Goal: Transaction & Acquisition: Download file/media

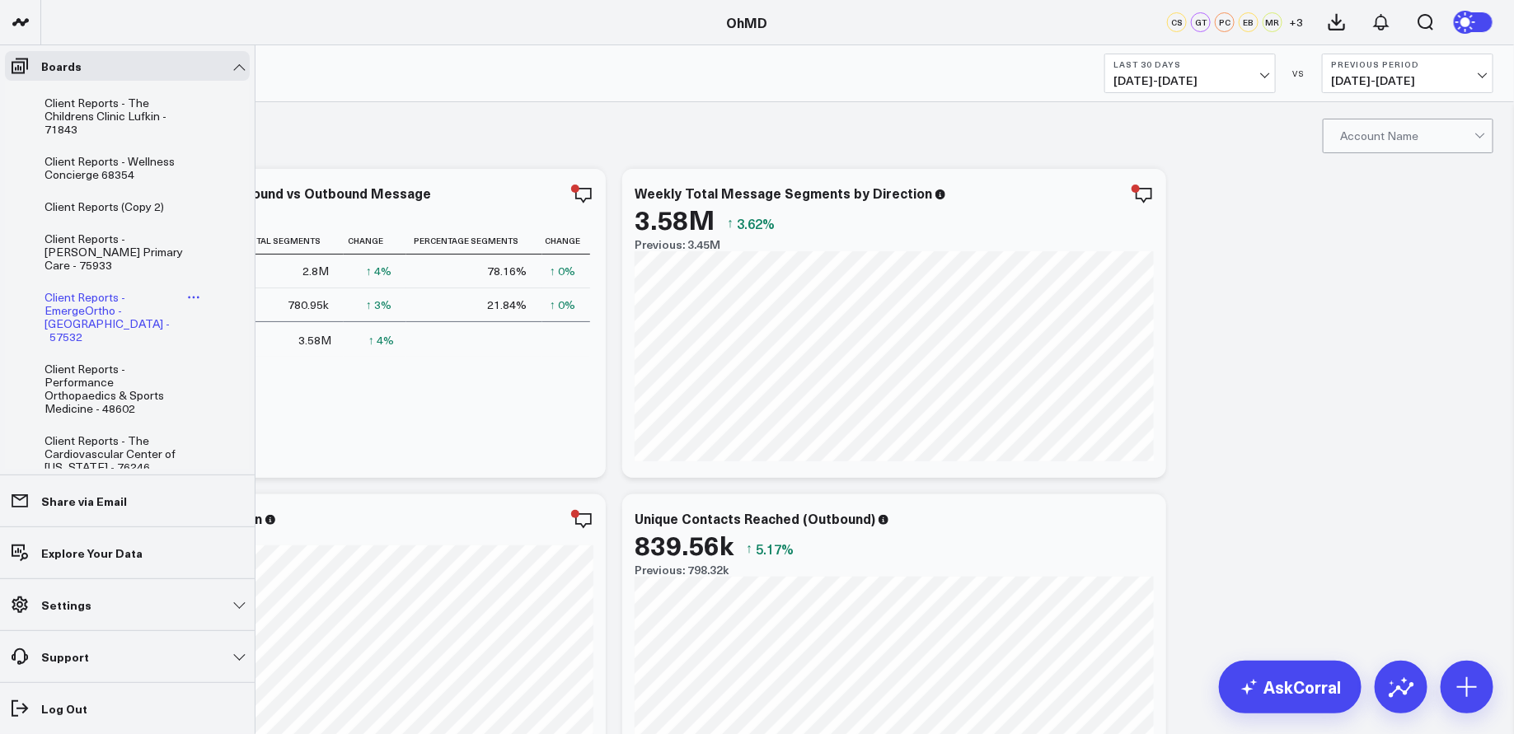
scroll to position [536, 0]
click at [114, 245] on span "Client Reports - [PERSON_NAME] Primary Care - 75933" at bounding box center [113, 250] width 138 height 42
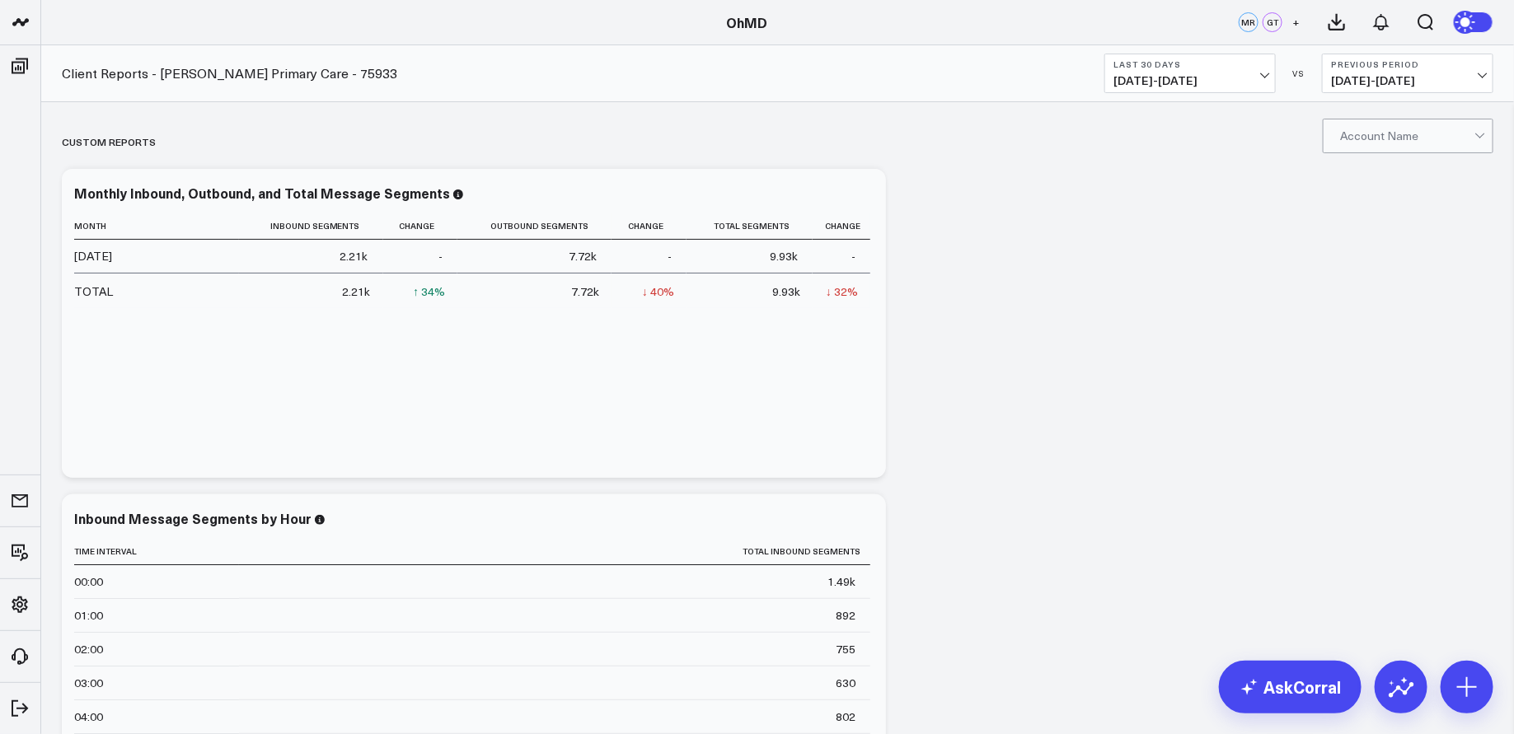
click at [1261, 78] on span "[DATE] - [DATE]" at bounding box center [1189, 80] width 153 height 13
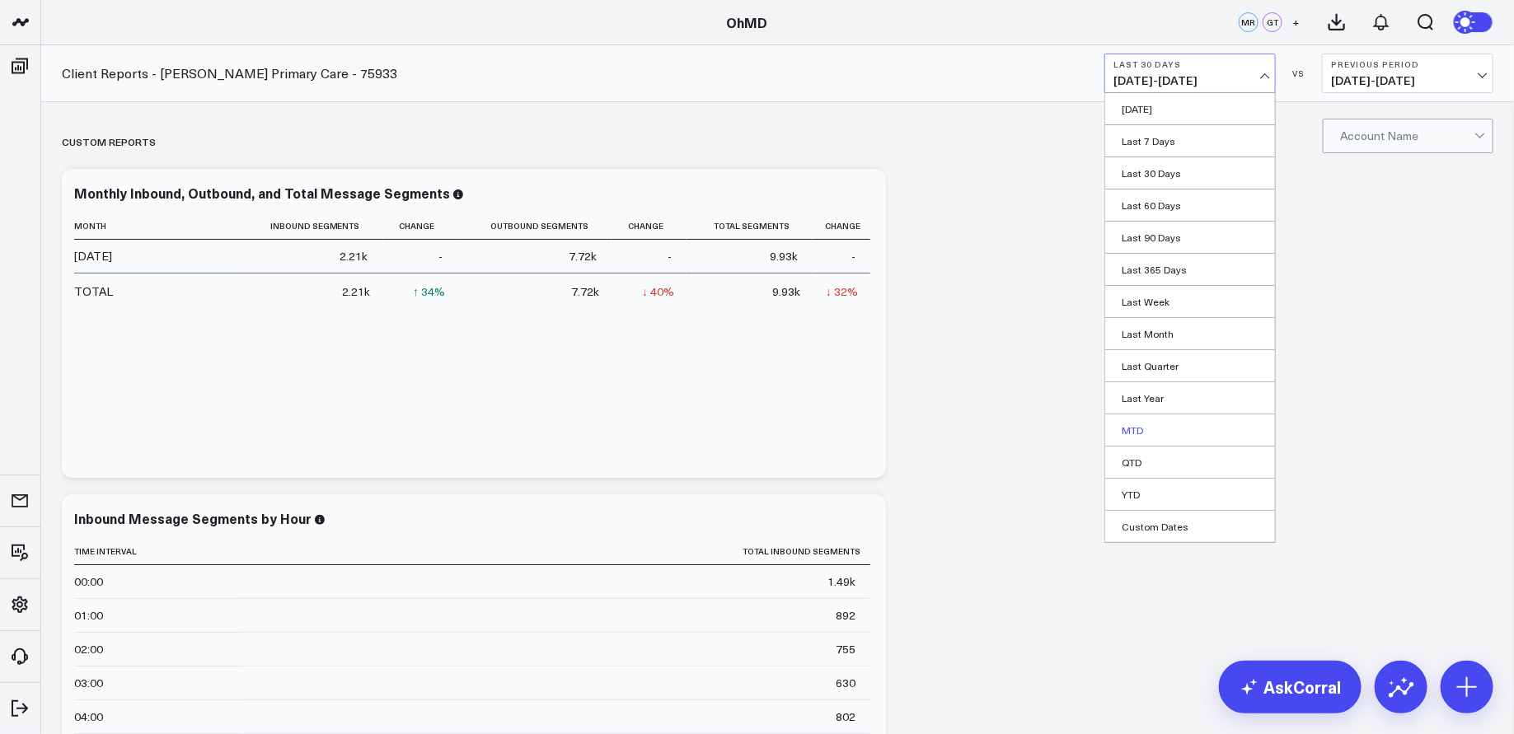
click at [1159, 427] on link "MTD" at bounding box center [1190, 429] width 170 height 31
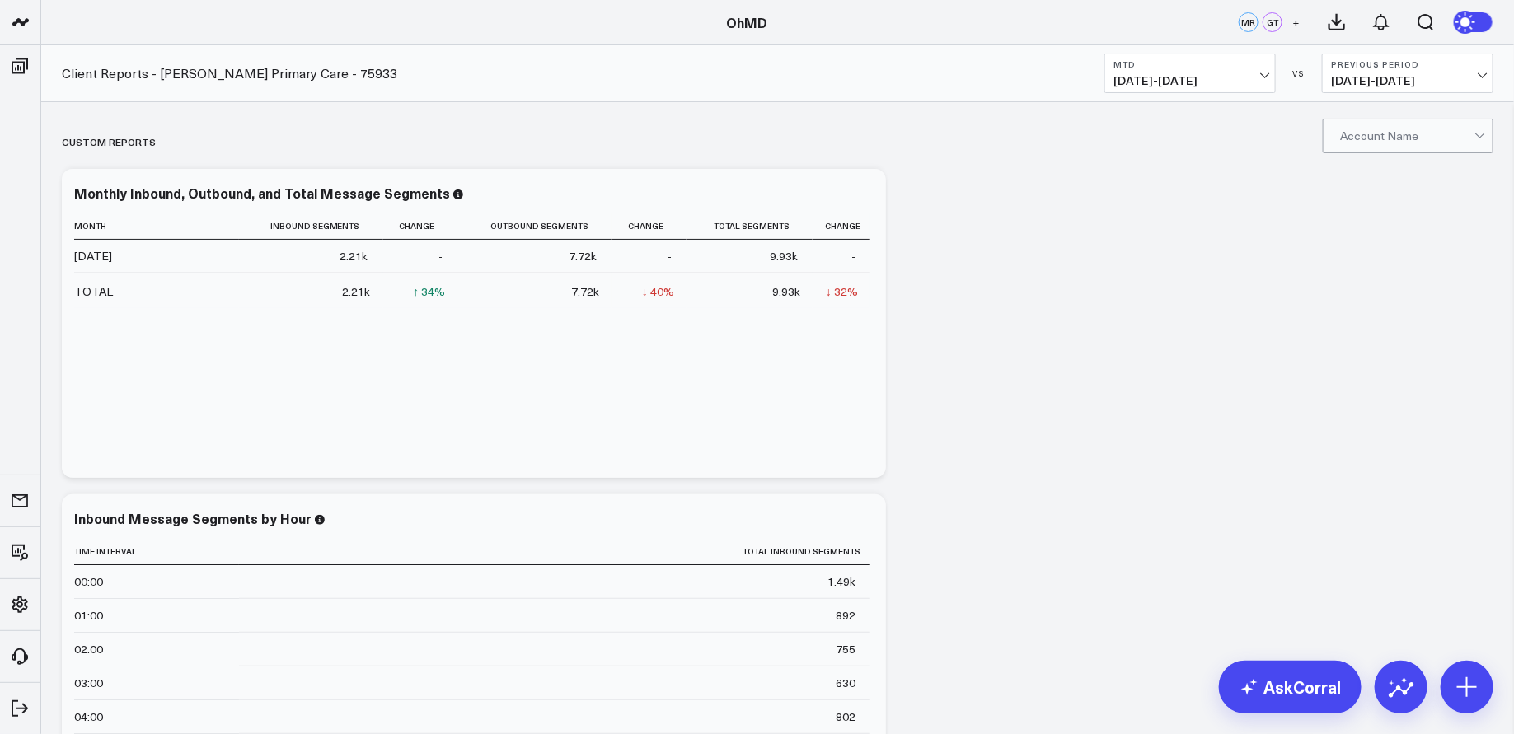
click at [1262, 74] on span "[DATE] - [DATE]" at bounding box center [1189, 80] width 153 height 13
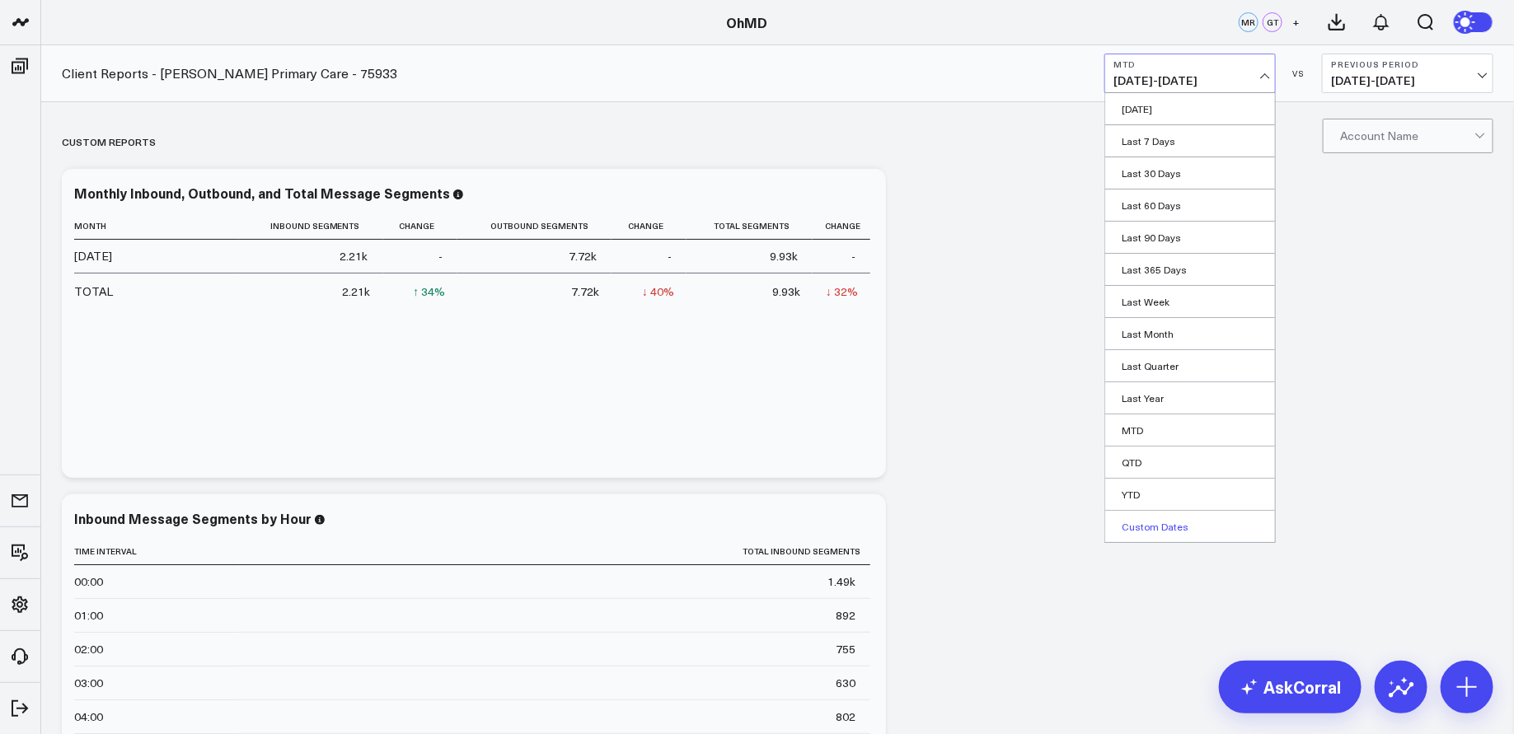
click at [1183, 525] on link "Custom Dates" at bounding box center [1190, 526] width 170 height 31
select select "7"
select select "2025"
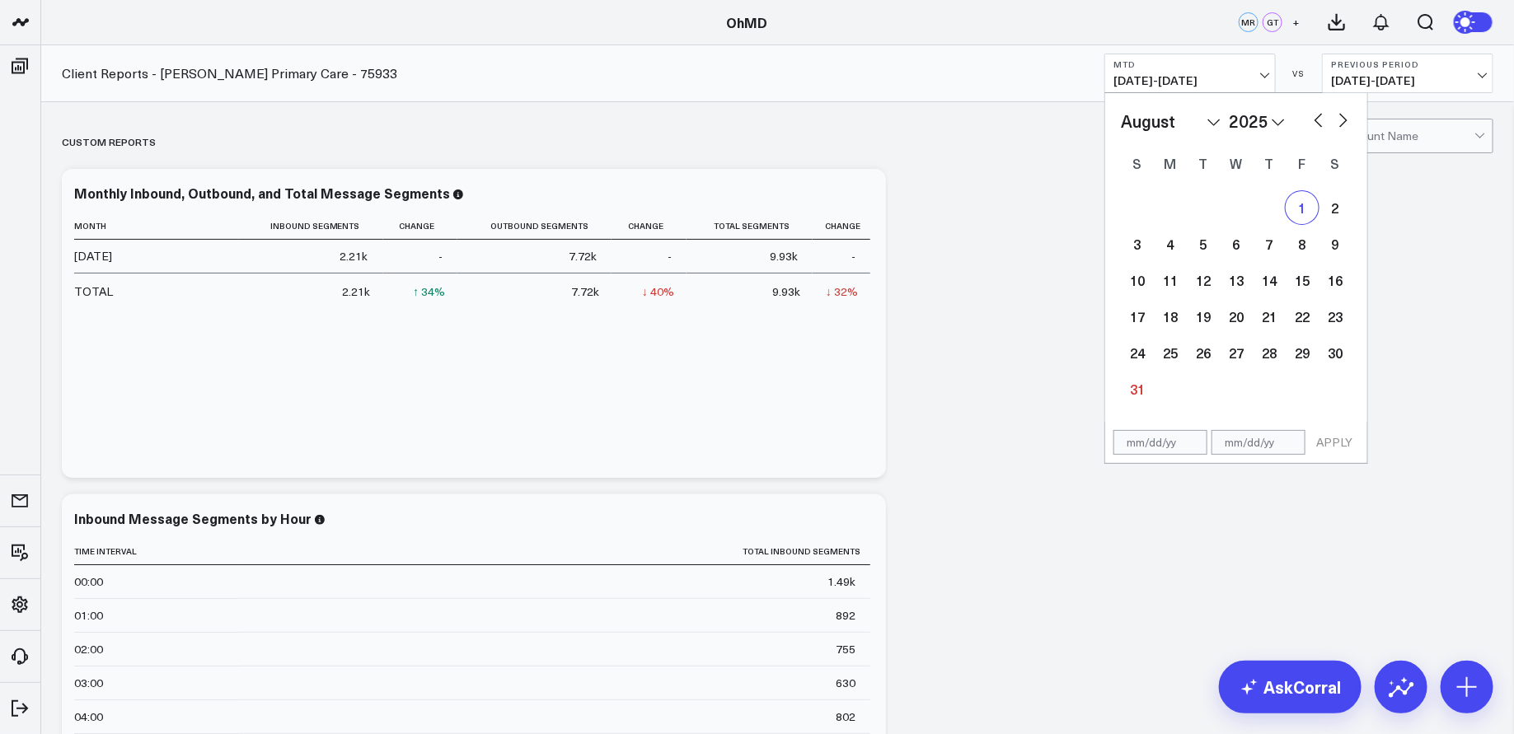
click at [1304, 208] on div "1" at bounding box center [1301, 207] width 33 height 33
type input "[DATE]"
select select "7"
select select "2025"
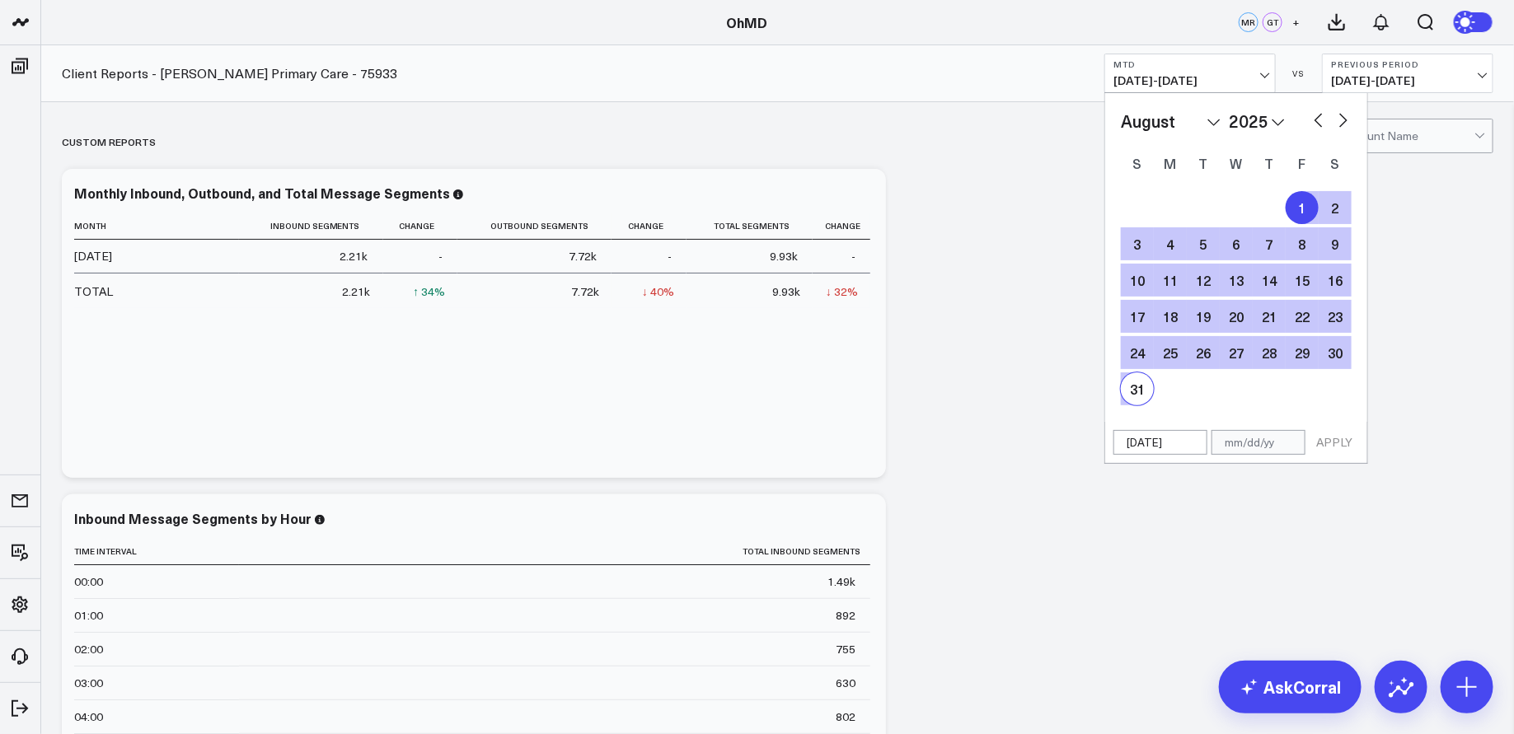
click at [1136, 393] on div "31" at bounding box center [1137, 388] width 33 height 33
type input "[DATE]"
select select "7"
select select "2025"
click at [1335, 441] on button "APPLY" at bounding box center [1333, 442] width 49 height 25
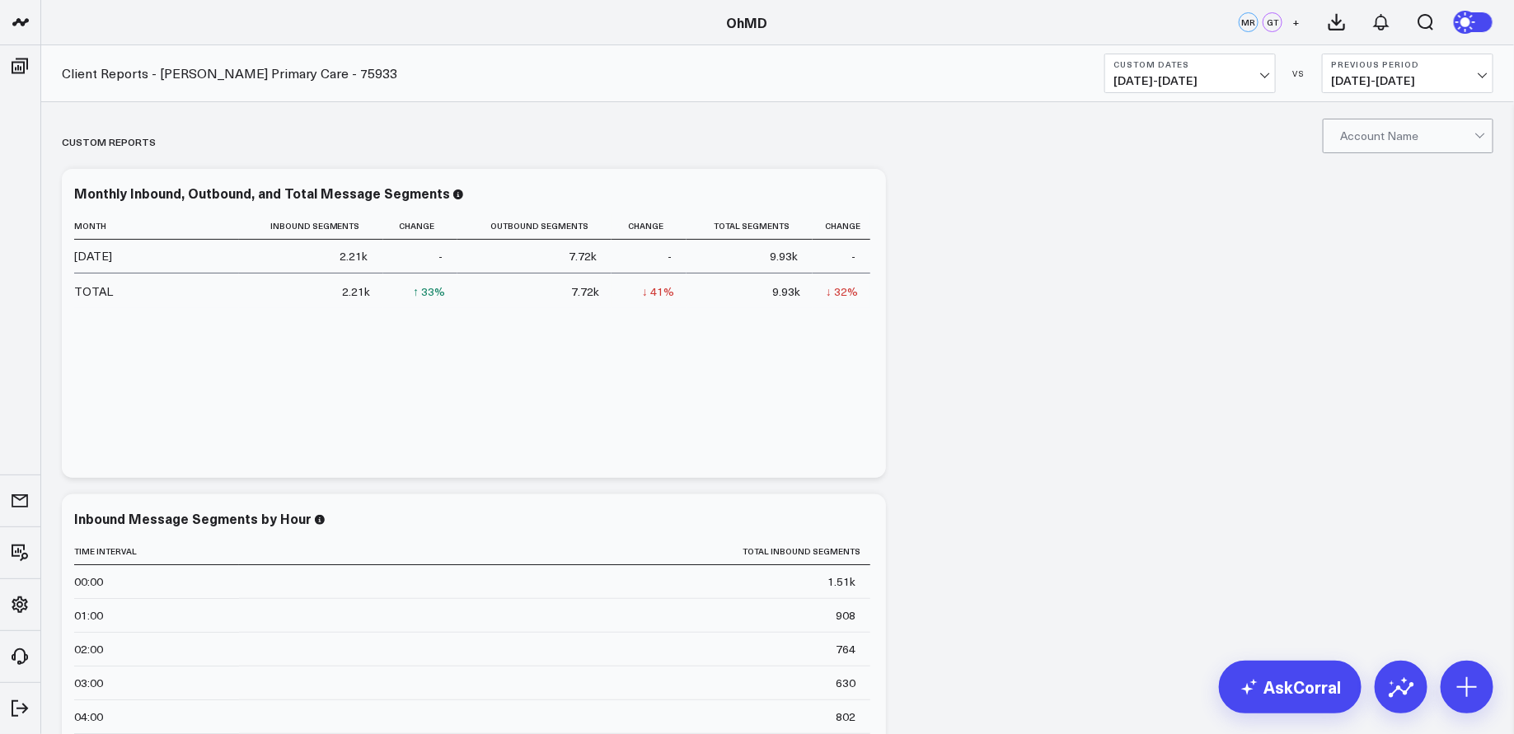
click at [1389, 135] on div at bounding box center [1407, 135] width 134 height 33
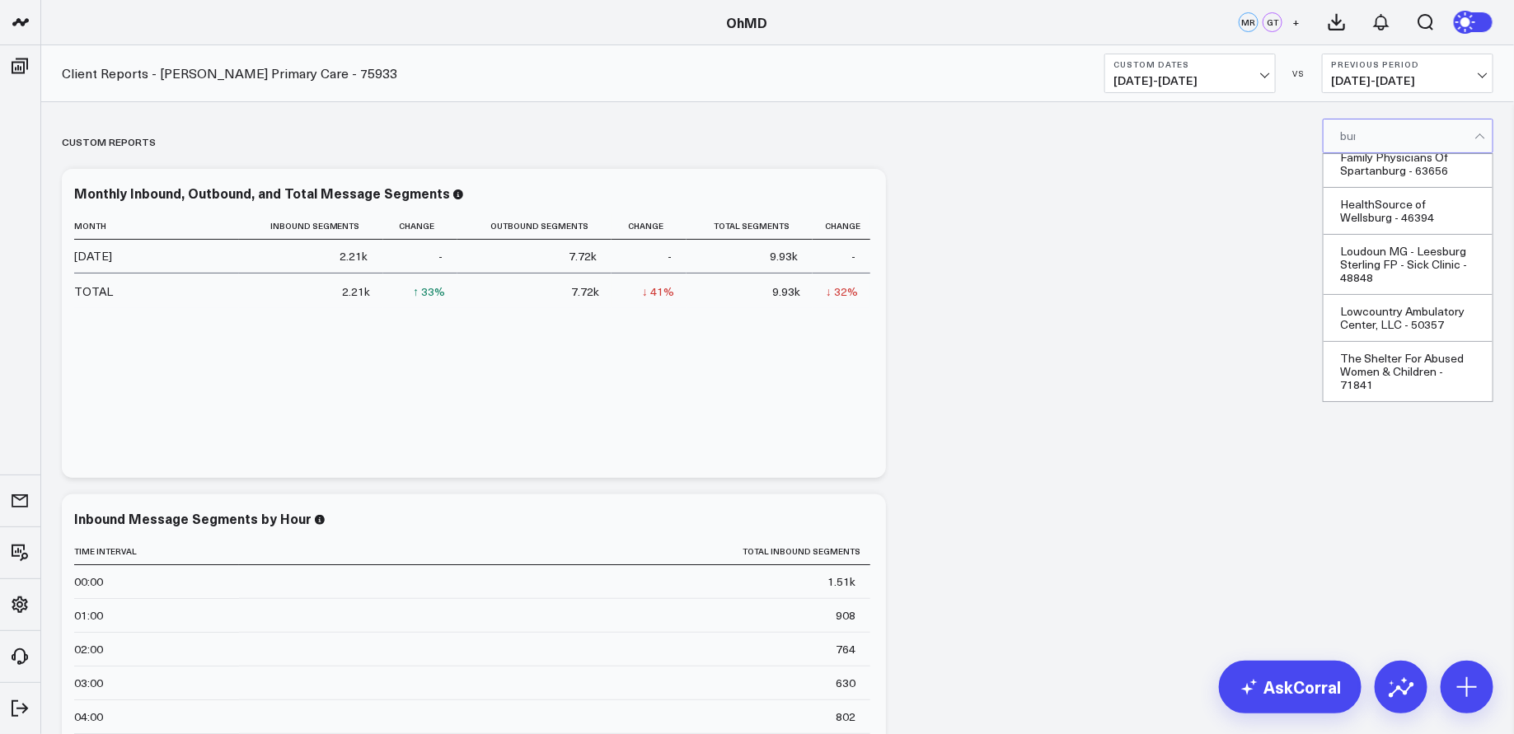
scroll to position [159, 0]
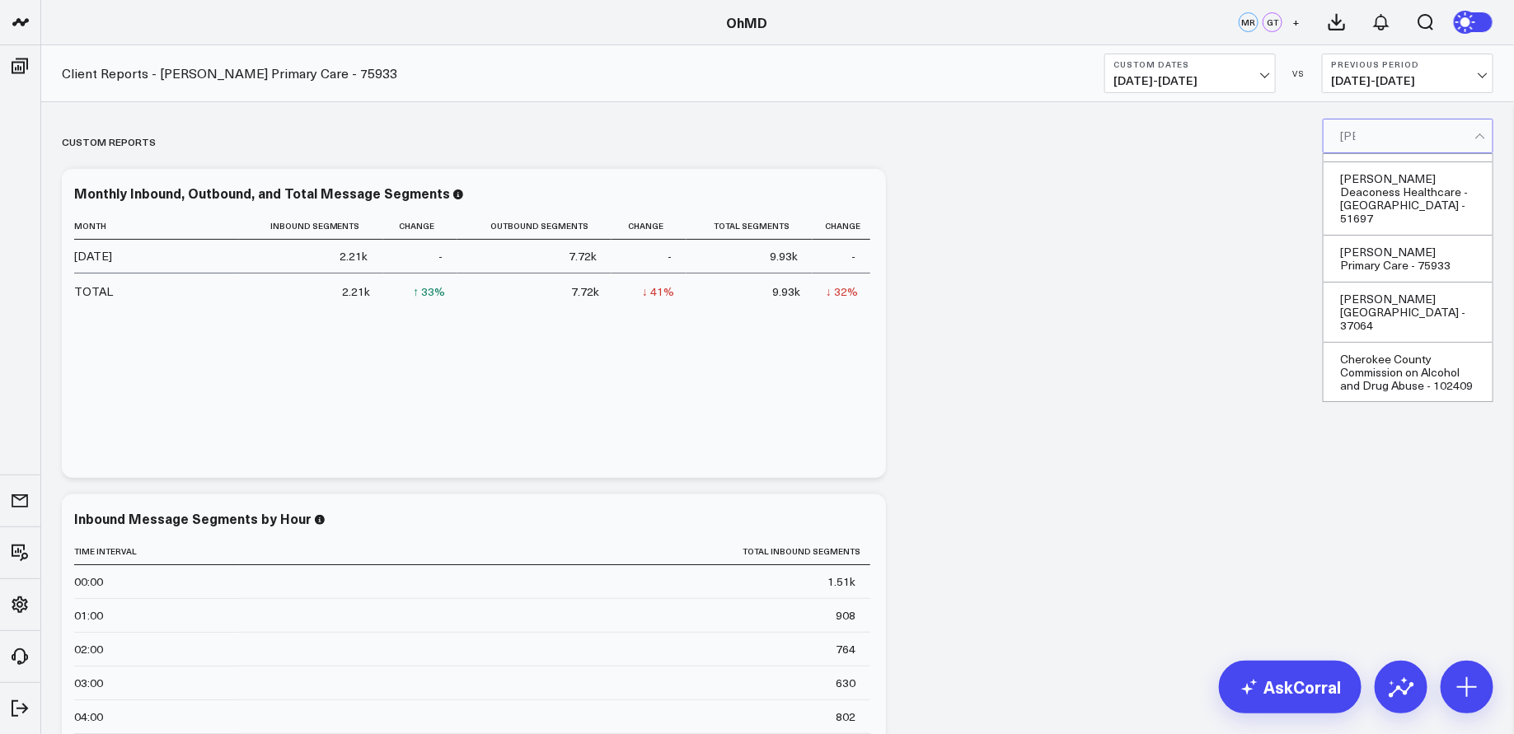
type input "[PERSON_NAME]"
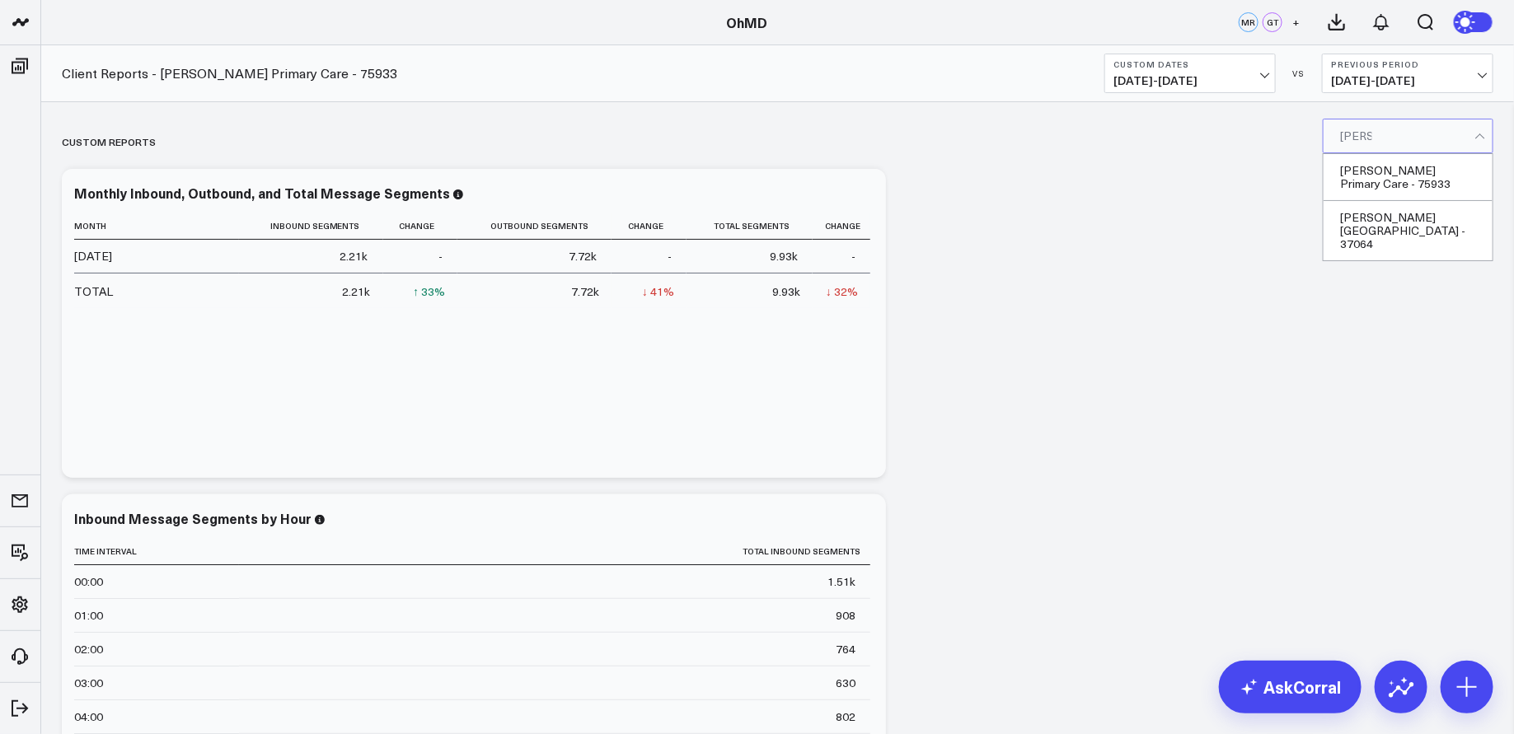
scroll to position [0, 0]
click at [1399, 176] on div "[PERSON_NAME] Primary Care - 75933" at bounding box center [1407, 177] width 169 height 47
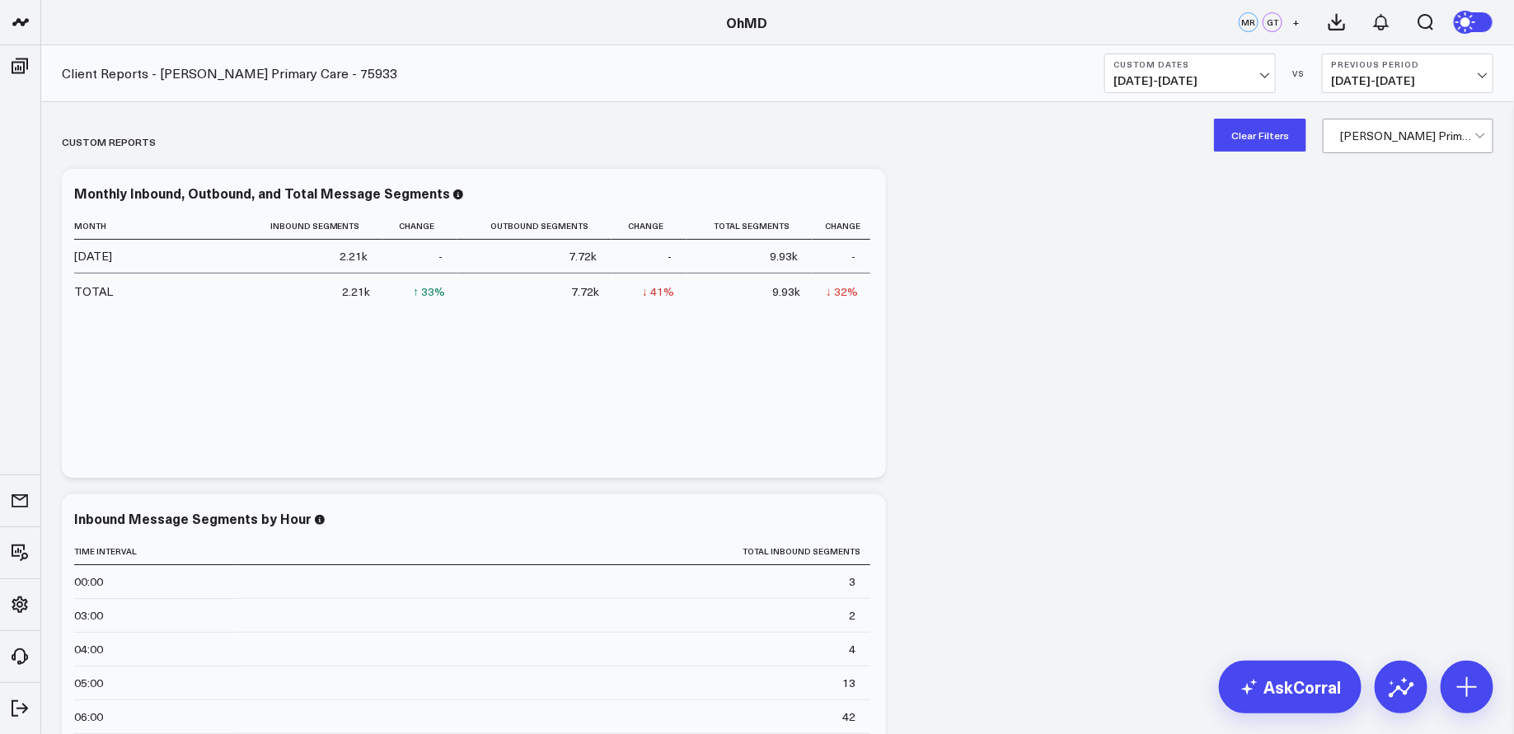
click at [1337, 23] on icon at bounding box center [1336, 22] width 15 height 15
click at [1369, 16] on button at bounding box center [1381, 22] width 44 height 44
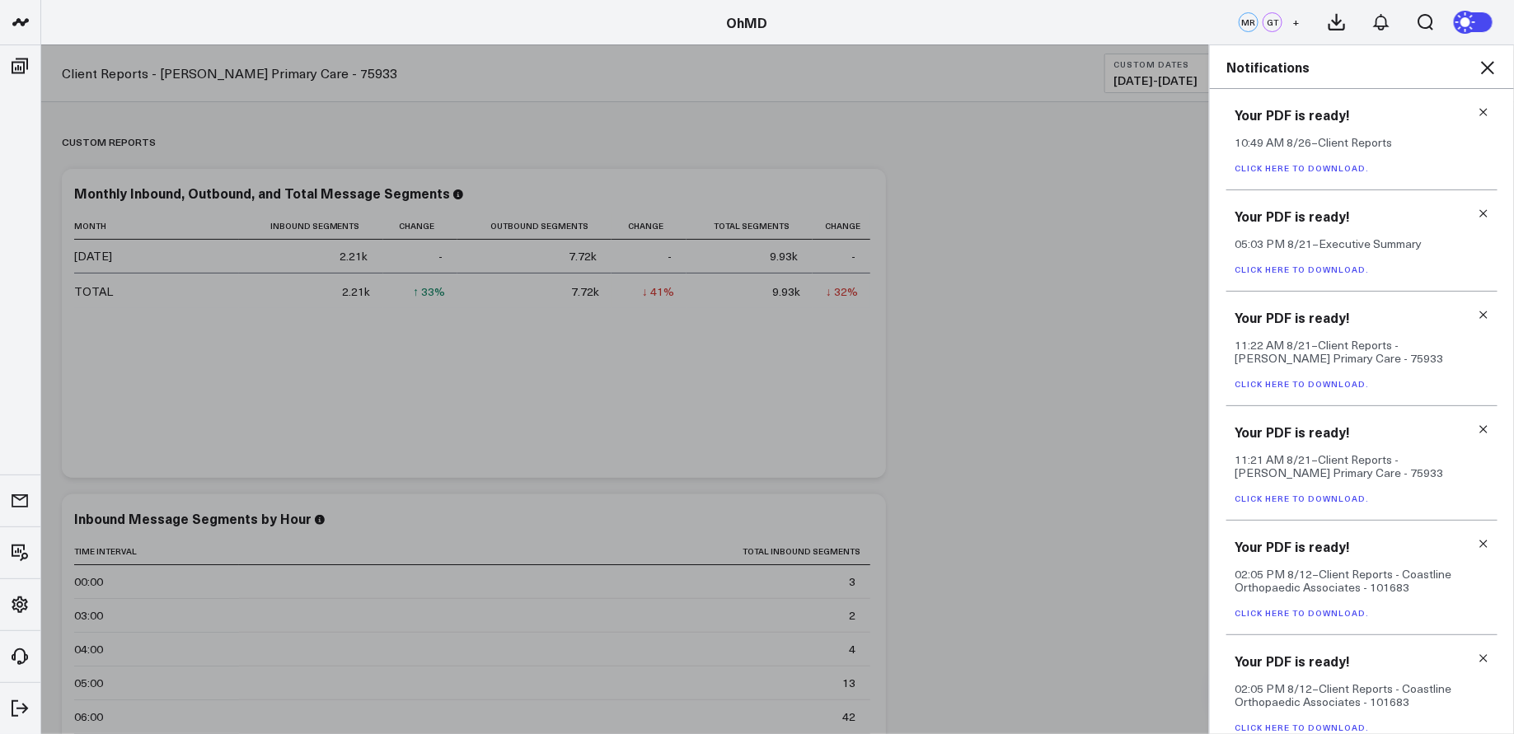
click at [1489, 65] on icon at bounding box center [1487, 67] width 13 height 13
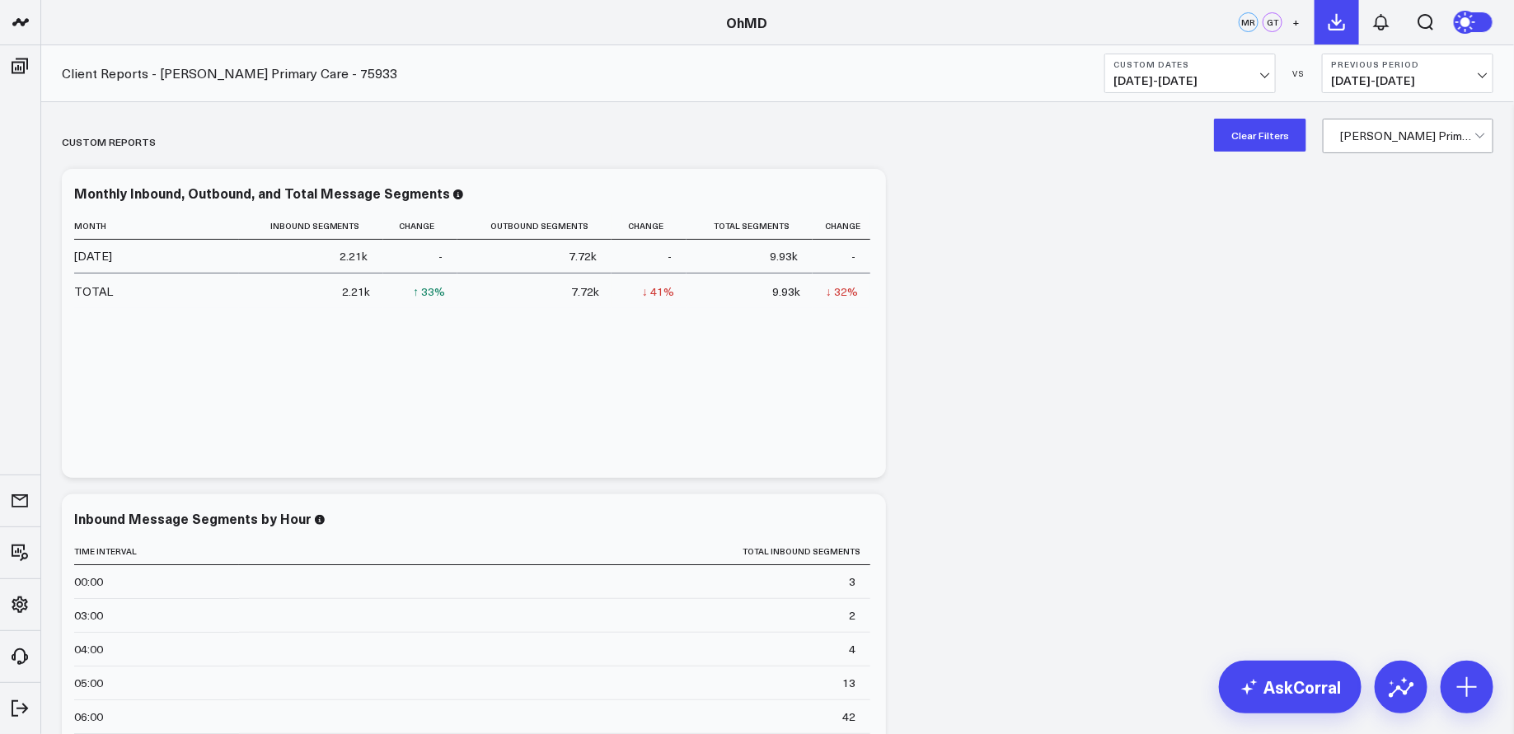
click at [1341, 22] on icon at bounding box center [1337, 22] width 20 height 20
click at [1383, 15] on div "1" at bounding box center [1388, 14] width 11 height 11
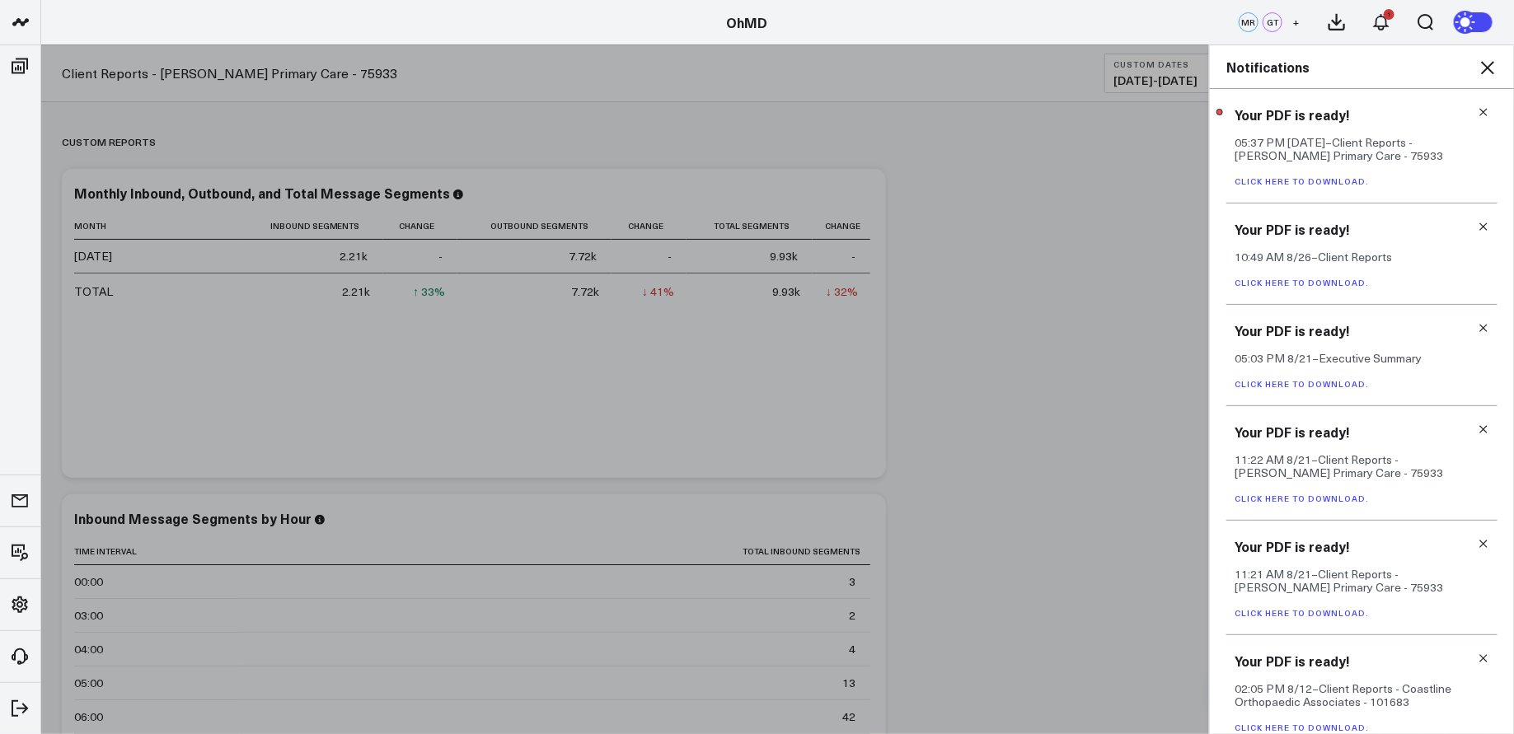
click at [1341, 176] on link "Click here to download." at bounding box center [1301, 182] width 134 height 12
click at [1489, 55] on div "Notifications" at bounding box center [1362, 67] width 304 height 44
click at [1489, 75] on icon at bounding box center [1487, 68] width 20 height 20
